Goal: Information Seeking & Learning: Learn about a topic

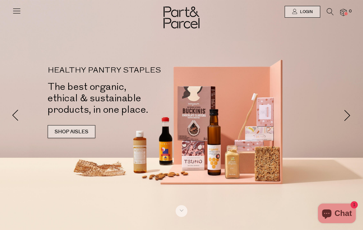
click at [67, 130] on link "SHOP AISLES" at bounding box center [72, 131] width 48 height 13
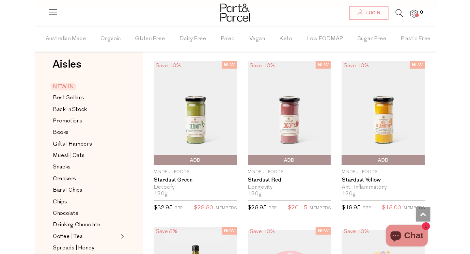
scroll to position [9, 0]
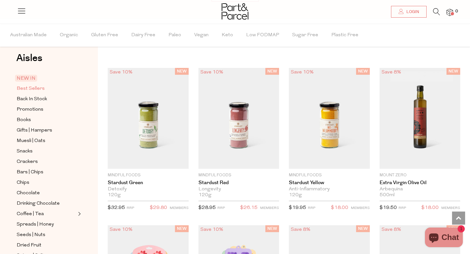
click at [34, 89] on span "Best Sellers" at bounding box center [31, 89] width 28 height 8
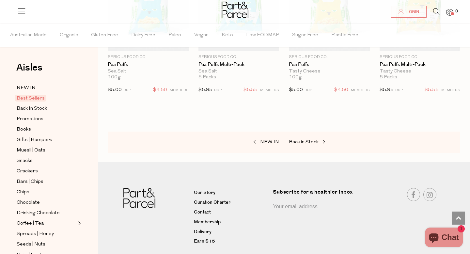
scroll to position [1520, 0]
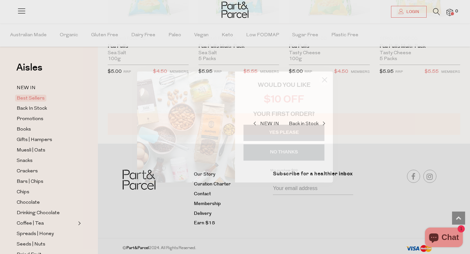
click at [322, 78] on circle "Close dialog" at bounding box center [324, 79] width 11 height 11
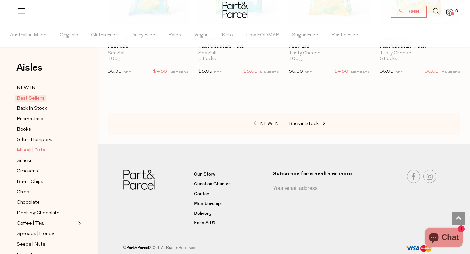
click at [29, 150] on span "Muesli | Oats" at bounding box center [31, 151] width 29 height 8
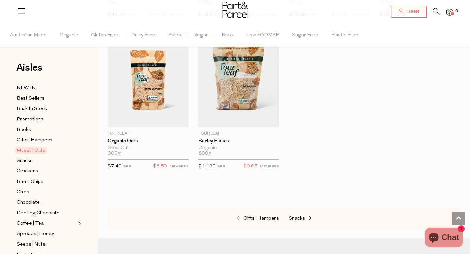
scroll to position [1888, 0]
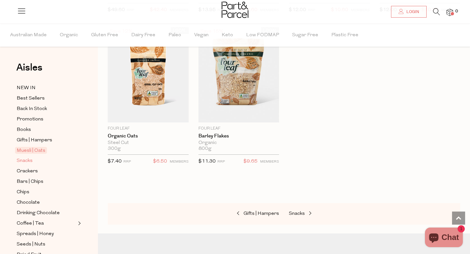
click at [24, 162] on span "Snacks" at bounding box center [25, 161] width 16 height 8
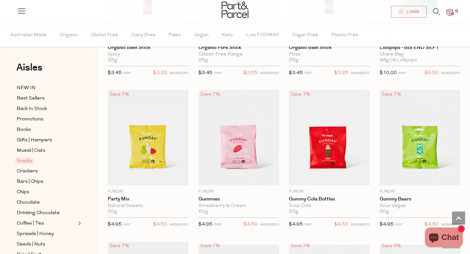
scroll to position [457, 0]
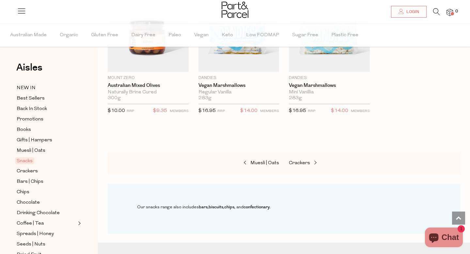
scroll to position [2548, 0]
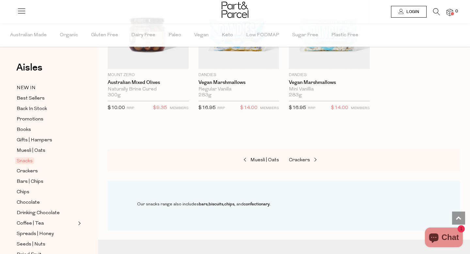
drag, startPoint x: 333, startPoint y: 111, endPoint x: 404, endPoint y: 16, distance: 118.8
click at [22, 174] on span "Crackers" at bounding box center [27, 172] width 21 height 8
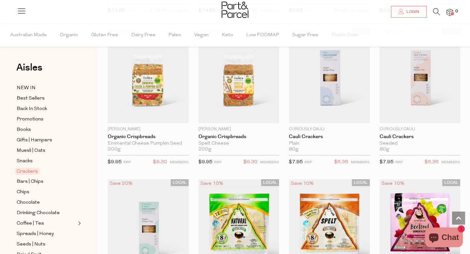
scroll to position [1119, 0]
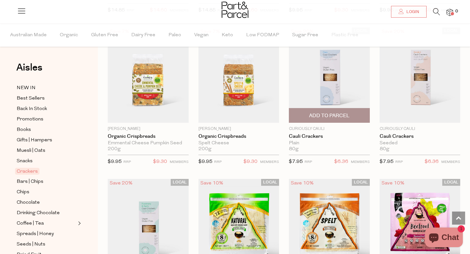
click at [357, 97] on img at bounding box center [329, 74] width 81 height 95
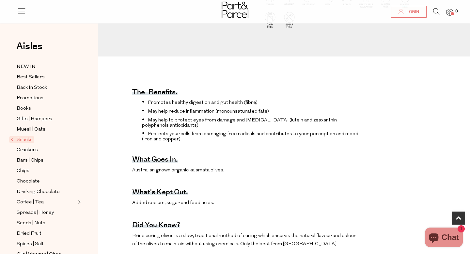
scroll to position [199, 0]
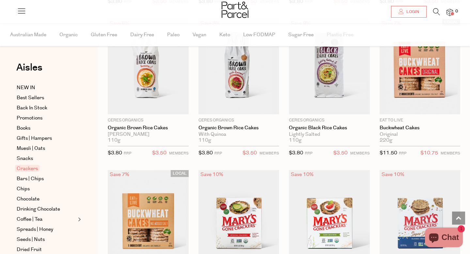
scroll to position [1120, 0]
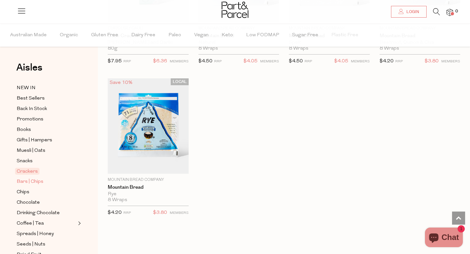
click at [29, 180] on span "Bars | Chips" at bounding box center [30, 182] width 27 height 8
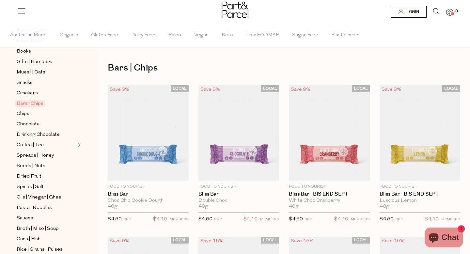
scroll to position [84, 0]
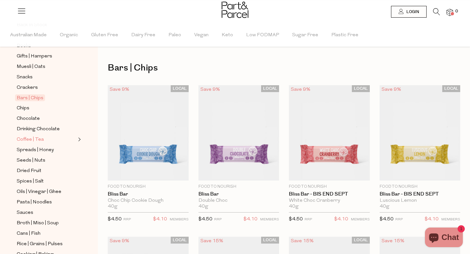
click at [39, 141] on span "Coffee | Tea" at bounding box center [30, 140] width 27 height 8
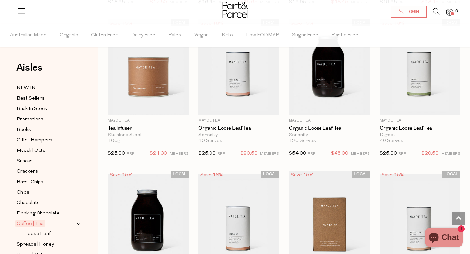
scroll to position [1442, 0]
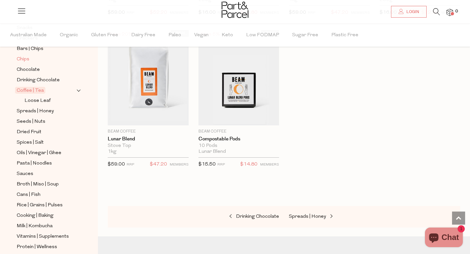
scroll to position [133, 0]
click at [41, 144] on span "Spices | Salt" at bounding box center [30, 143] width 27 height 8
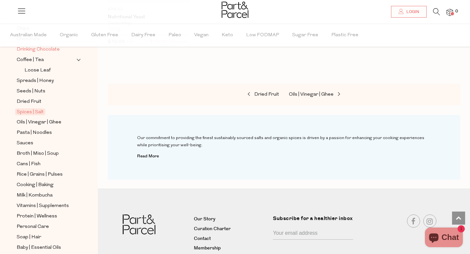
scroll to position [175, 0]
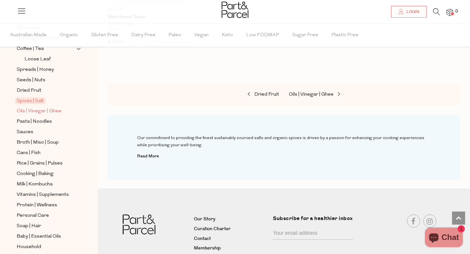
click at [35, 113] on span "Oils | Vinegar | Ghee" at bounding box center [39, 111] width 45 height 8
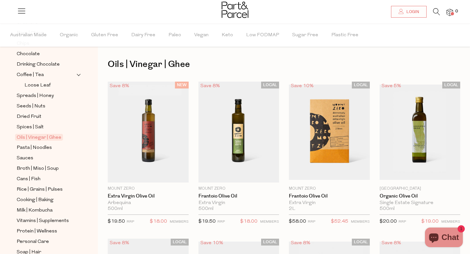
scroll to position [151, 0]
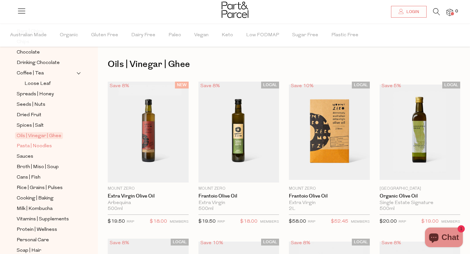
click at [37, 148] on span "Pasta | Noodles" at bounding box center [34, 146] width 35 height 8
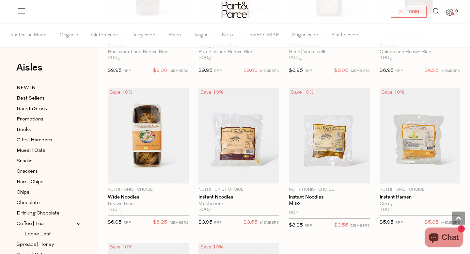
scroll to position [1671, 0]
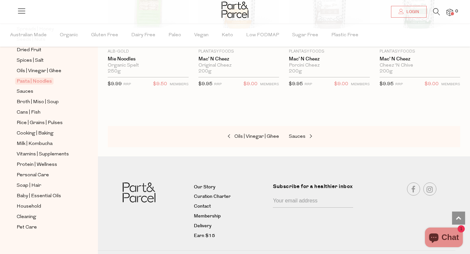
scroll to position [221, 0]
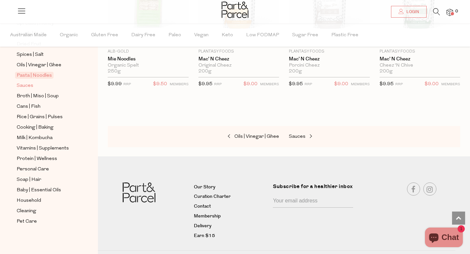
click at [31, 87] on span "Sauces" at bounding box center [25, 86] width 17 height 8
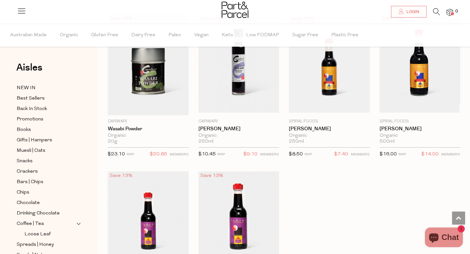
scroll to position [1744, 0]
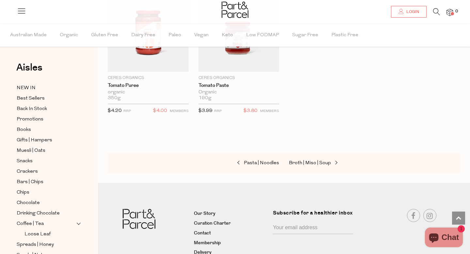
scroll to position [2583, 0]
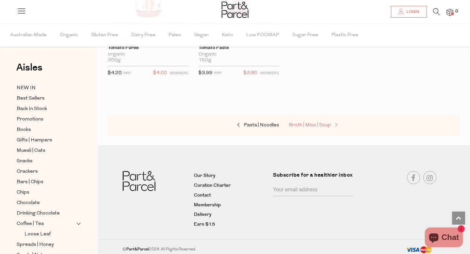
click at [310, 123] on span "Broth | Miso | Soup" at bounding box center [310, 125] width 42 height 5
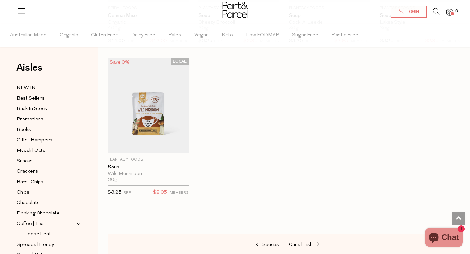
scroll to position [1242, 0]
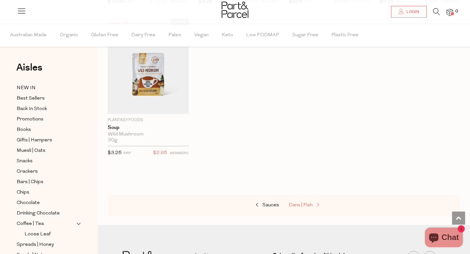
click at [292, 203] on span "Cans | Fish" at bounding box center [301, 205] width 24 height 5
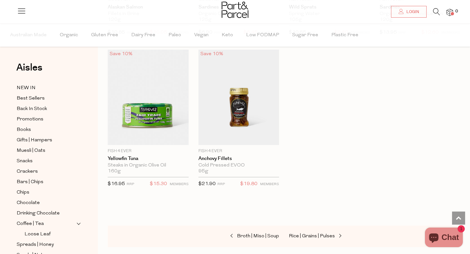
scroll to position [951, 0]
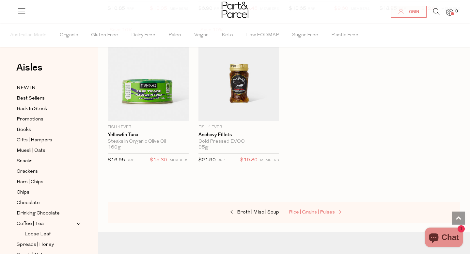
click at [304, 213] on span "Rice | Grains | Pulses" at bounding box center [312, 212] width 46 height 5
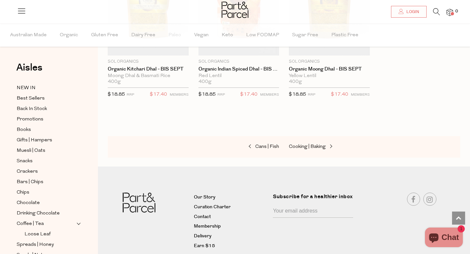
scroll to position [1523, 0]
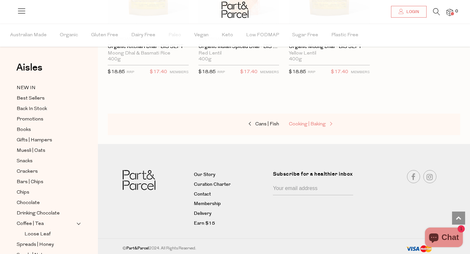
click at [313, 122] on span "Cooking | Baking" at bounding box center [307, 124] width 37 height 5
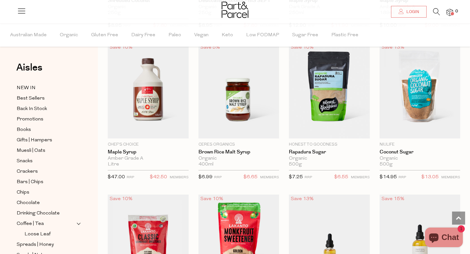
scroll to position [1417, 0]
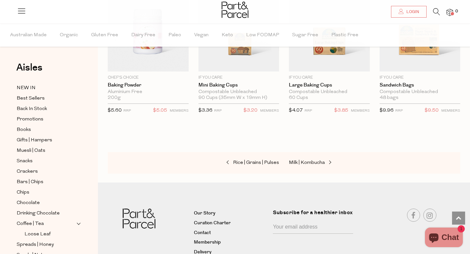
scroll to position [3151, 0]
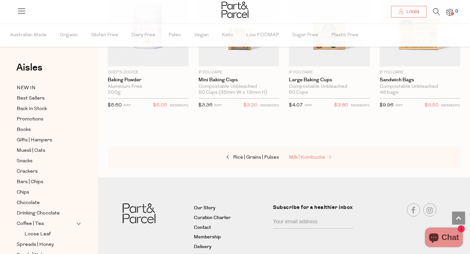
click at [313, 155] on span "Milk | Kombucha" at bounding box center [307, 157] width 36 height 5
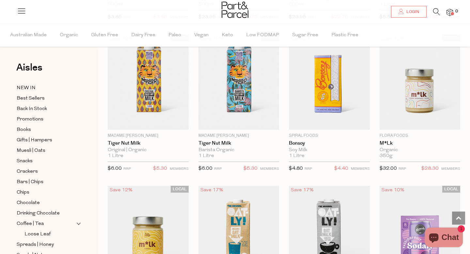
scroll to position [525, 0]
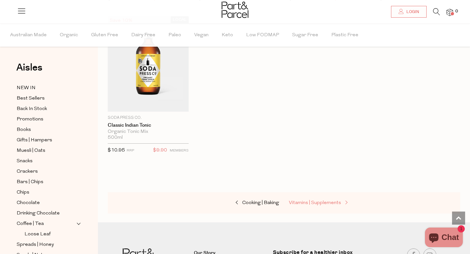
click at [326, 202] on span "Vitamins | Supplements" at bounding box center [315, 203] width 52 height 5
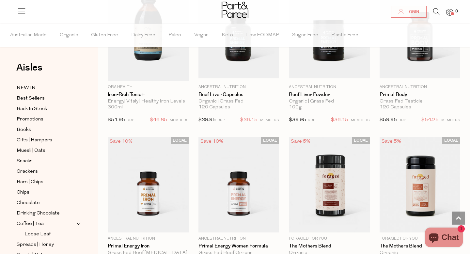
scroll to position [1326, 0]
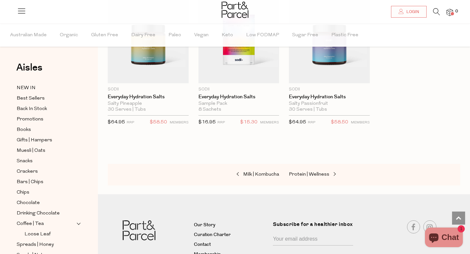
scroll to position [2241, 0]
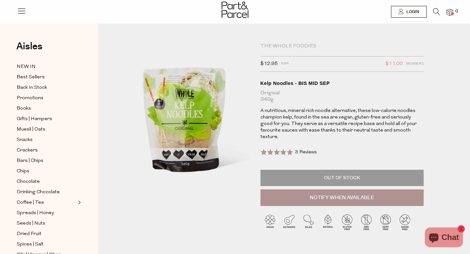
click at [17, 12] on div at bounding box center [235, 10] width 470 height 21
click at [22, 12] on icon at bounding box center [21, 10] width 9 height 9
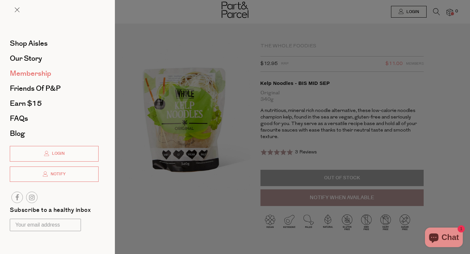
click at [39, 75] on span "Membership" at bounding box center [30, 73] width 41 height 10
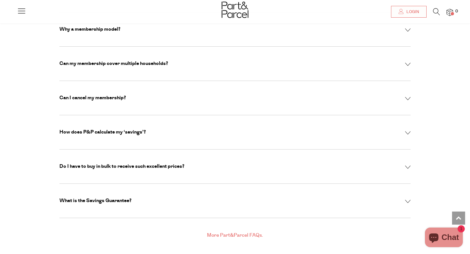
scroll to position [2204, 0]
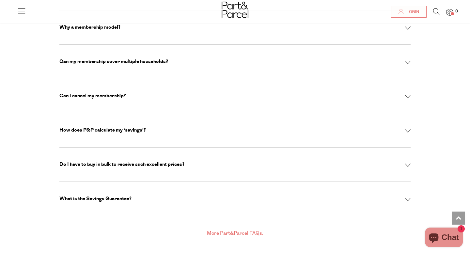
click at [403, 50] on div "Can my membership cover multiple households? Each membership covers a single ho…" at bounding box center [234, 62] width 351 height 34
click at [406, 49] on div "Can my membership cover multiple households? Each membership covers a single ho…" at bounding box center [234, 62] width 351 height 34
click at [409, 61] on img at bounding box center [408, 63] width 6 height 4
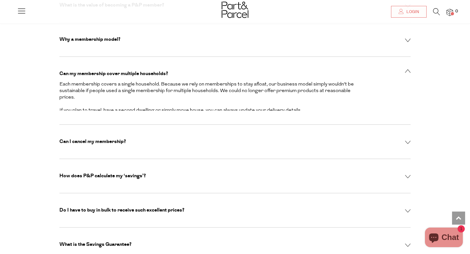
scroll to position [2165, 0]
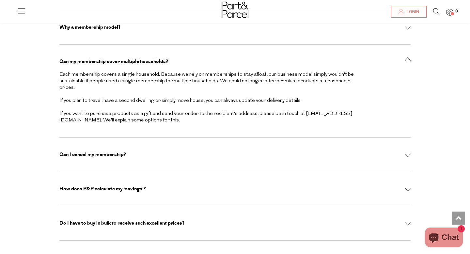
click at [409, 58] on div "Can my membership cover multiple households?" at bounding box center [234, 61] width 351 height 7
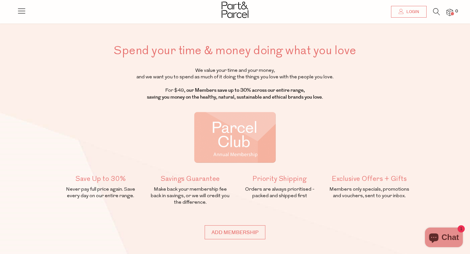
scroll to position [0, 0]
